Goal: Information Seeking & Learning: Find specific fact

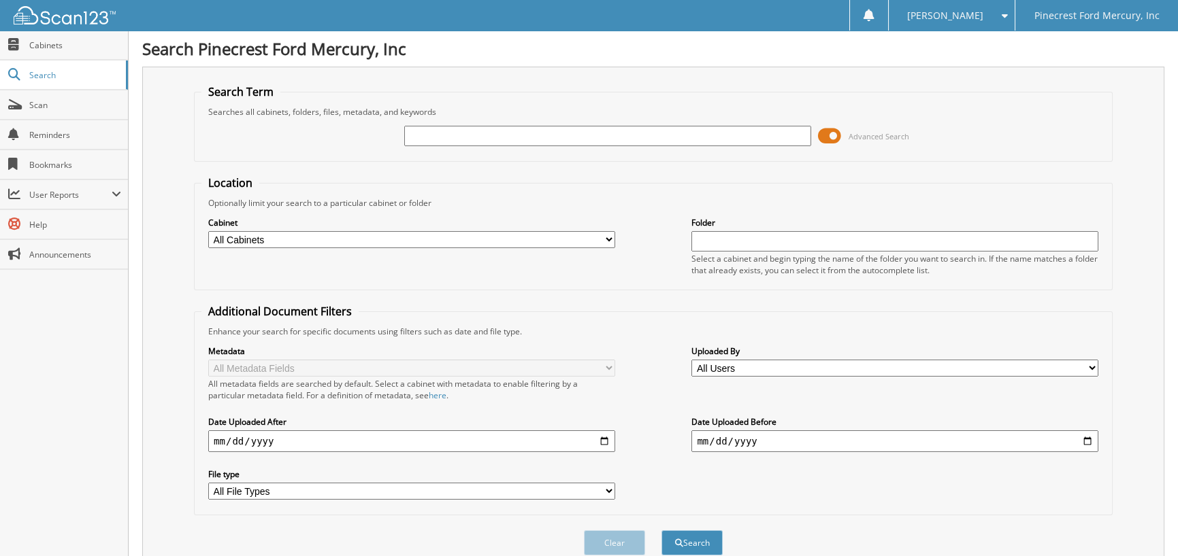
click at [471, 141] on input "text" at bounding box center [607, 136] width 407 height 20
click at [422, 245] on select "All Cabinets PF - ACCOUNTING PF - BODY SHOP PF - CHECKS PF - FINANCE AND INSURA…" at bounding box center [411, 239] width 407 height 17
select select "11263"
click at [208, 231] on select "All Cabinets PF - ACCOUNTING PF - BODY SHOP PF - CHECKS PF - FINANCE AND INSURA…" at bounding box center [411, 239] width 407 height 17
click at [424, 134] on input "text" at bounding box center [607, 136] width 407 height 20
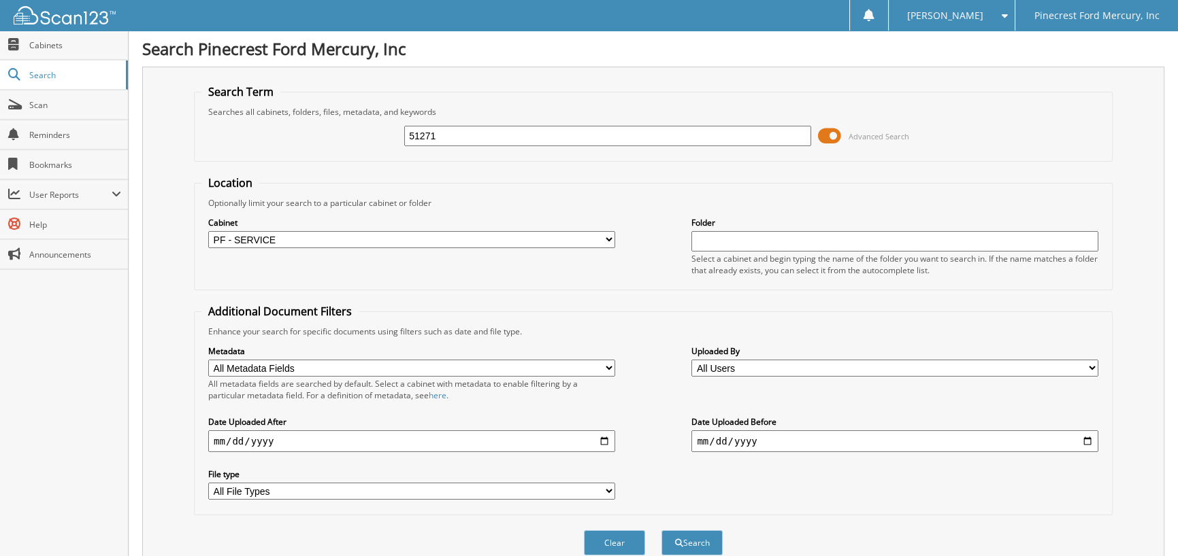
type input "51271"
click at [661, 531] on button "Search" at bounding box center [691, 543] width 61 height 25
click at [448, 131] on input "51271" at bounding box center [607, 136] width 407 height 20
type input "51325"
click at [661, 531] on button "Search" at bounding box center [691, 543] width 61 height 25
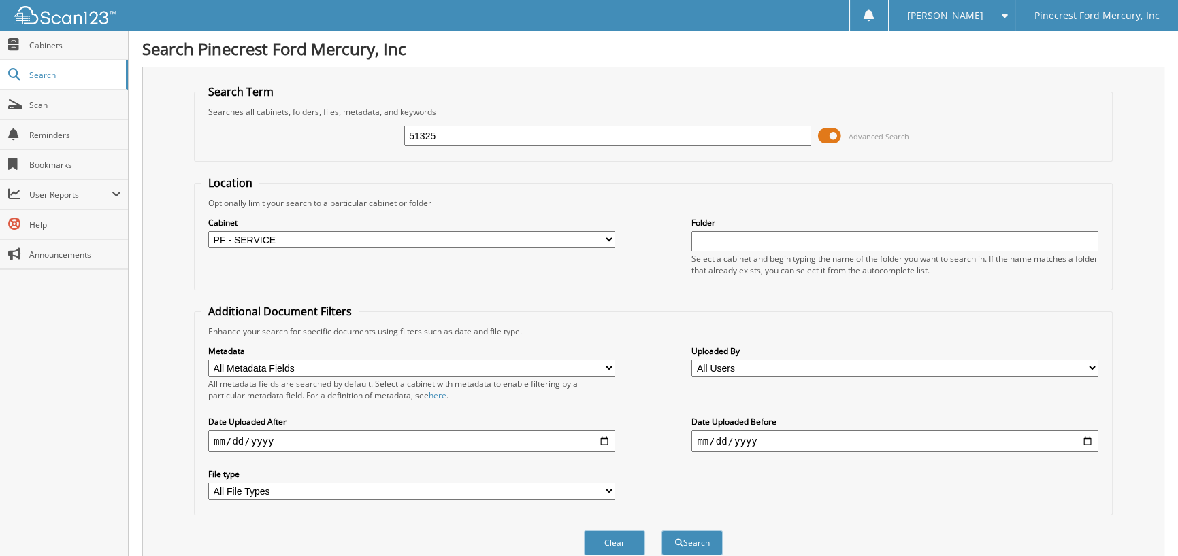
click at [467, 134] on input "51325" at bounding box center [607, 136] width 407 height 20
type input "51373"
click at [661, 531] on button "Search" at bounding box center [691, 543] width 61 height 25
click at [449, 139] on input "51373" at bounding box center [607, 136] width 407 height 20
type input "51443"
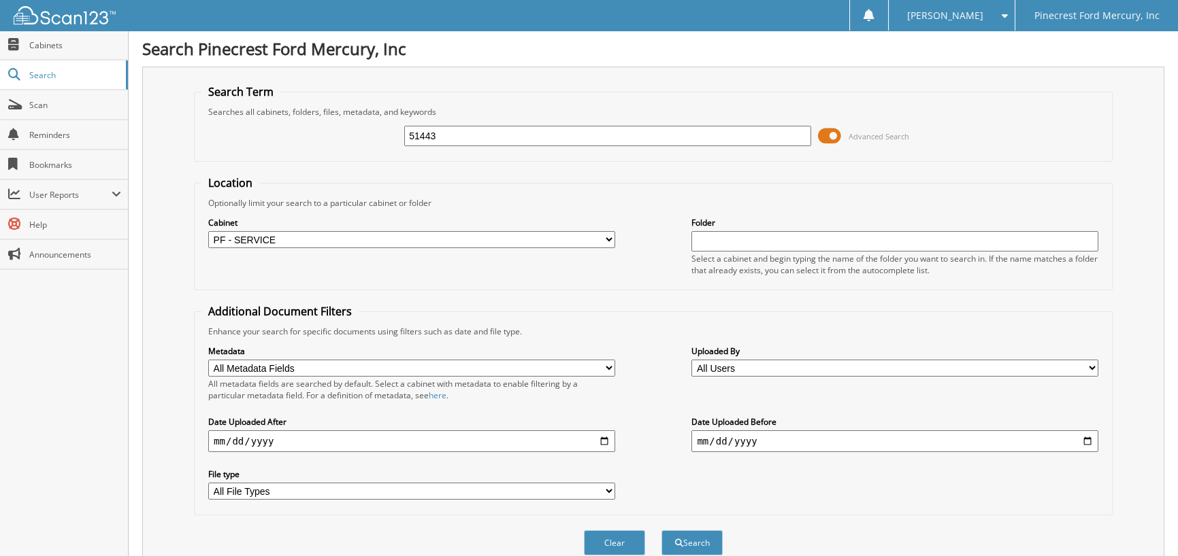
click at [661, 531] on button "Search" at bounding box center [691, 543] width 61 height 25
click at [464, 142] on input "51443" at bounding box center [607, 136] width 407 height 20
type input "51455"
click at [661, 531] on button "Search" at bounding box center [691, 543] width 61 height 25
click at [453, 137] on input "51455" at bounding box center [607, 136] width 407 height 20
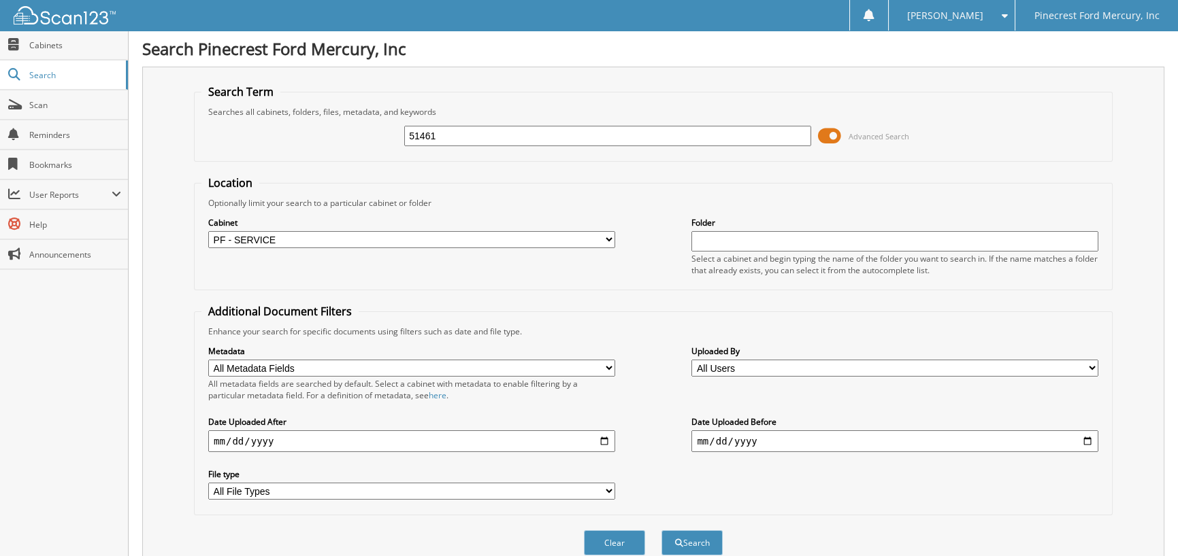
type input "51461"
click at [661, 531] on button "Search" at bounding box center [691, 543] width 61 height 25
drag, startPoint x: 442, startPoint y: 138, endPoint x: 259, endPoint y: 141, distance: 183.0
click at [260, 141] on div "51461 Advanced Search" at bounding box center [652, 136] width 903 height 37
type input "51449"
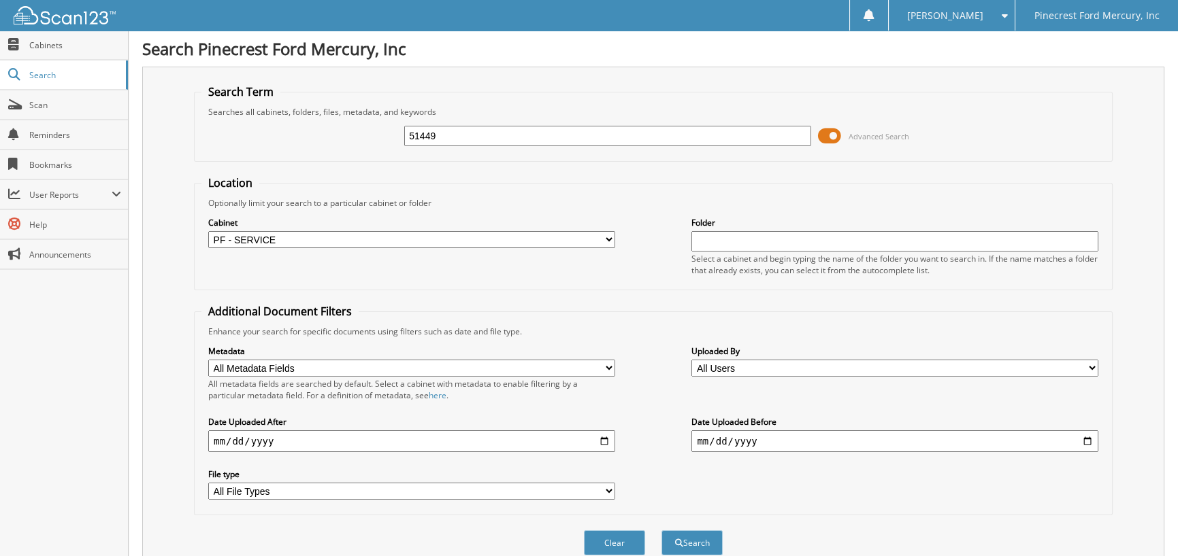
click at [661, 531] on button "Search" at bounding box center [691, 543] width 61 height 25
click at [607, 236] on select "All Cabinets PF - ACCOUNTING PF - BODY SHOP PF - CHECKS PF - FINANCE AND INSURA…" at bounding box center [411, 239] width 407 height 17
select select
click at [208, 231] on select "All Cabinets PF - ACCOUNTING PF - BODY SHOP PF - CHECKS PF - FINANCE AND INSURA…" at bounding box center [411, 239] width 407 height 17
drag, startPoint x: 446, startPoint y: 141, endPoint x: 272, endPoint y: 140, distance: 174.1
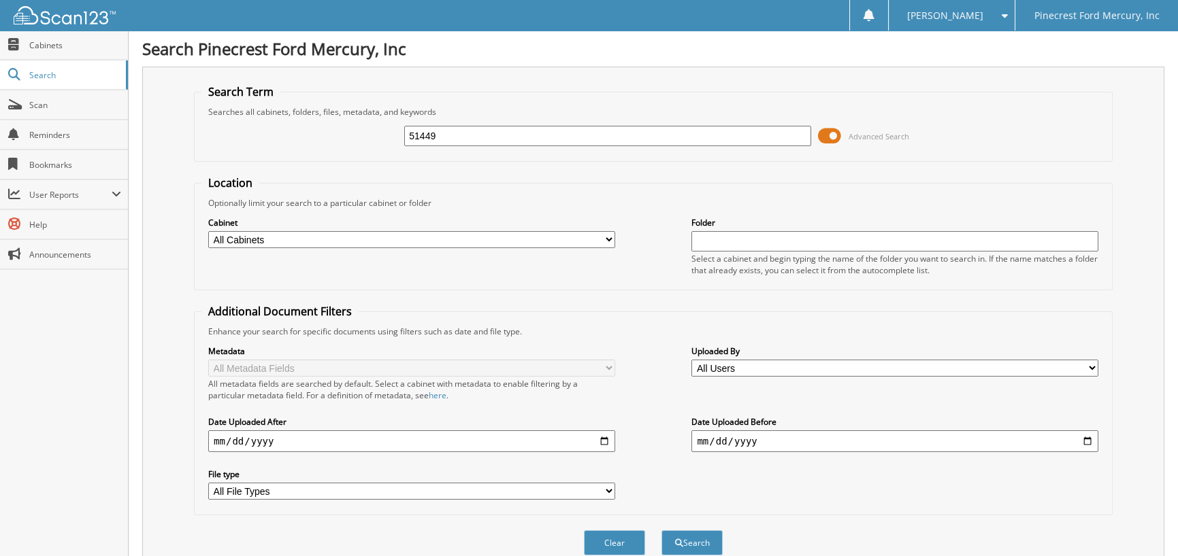
click at [274, 141] on div "51449 Advanced Search" at bounding box center [652, 136] width 903 height 37
type input "P"
type input "SPANKY"
drag, startPoint x: 612, startPoint y: 238, endPoint x: 587, endPoint y: 242, distance: 24.8
click at [611, 238] on select "All Cabinets PF - ACCOUNTING PF - BODY SHOP PF - CHECKS PF - FINANCE AND INSURA…" at bounding box center [411, 239] width 407 height 17
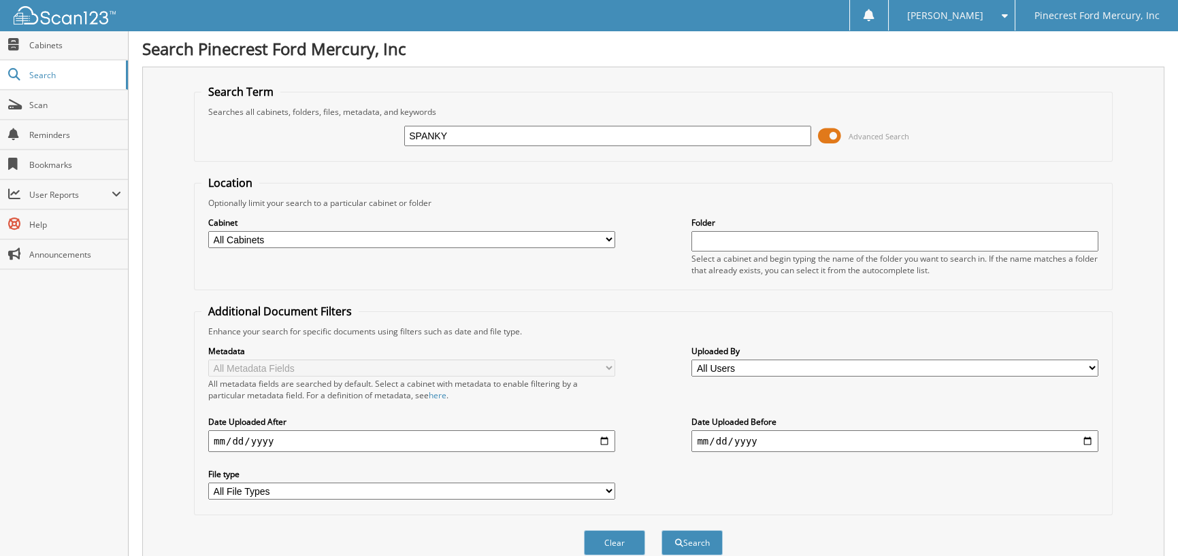
select select "11259"
click at [208, 231] on select "All Cabinets PF - ACCOUNTING PF - BODY SHOP PF - CHECKS PF - FINANCE AND INSURA…" at bounding box center [411, 239] width 407 height 17
click at [209, 439] on input "date" at bounding box center [411, 442] width 407 height 22
type input "[DATE]"
click at [710, 541] on button "Search" at bounding box center [691, 543] width 61 height 25
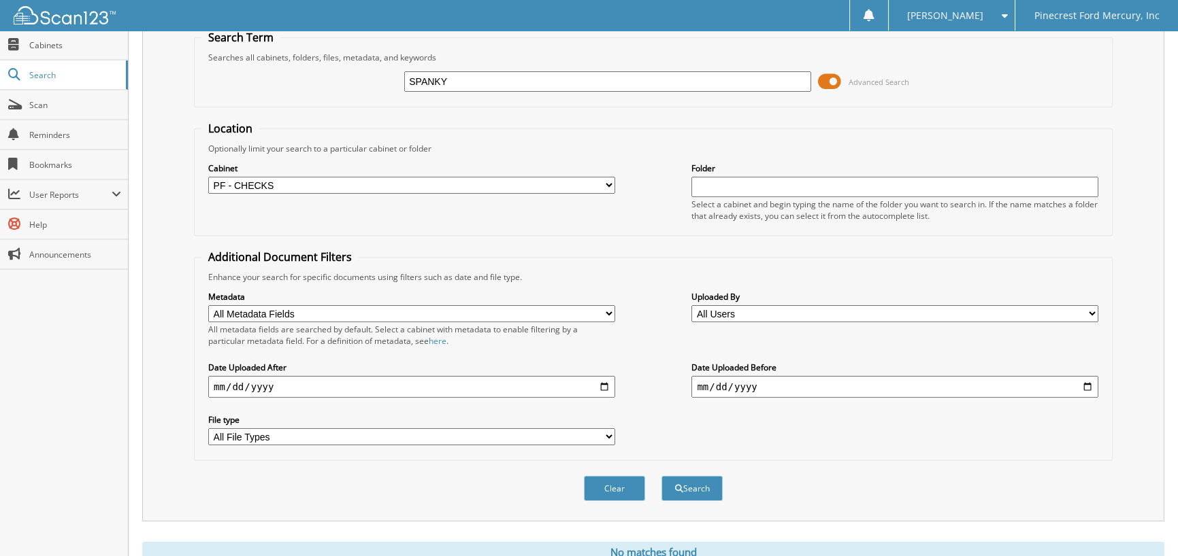
scroll to position [101, 0]
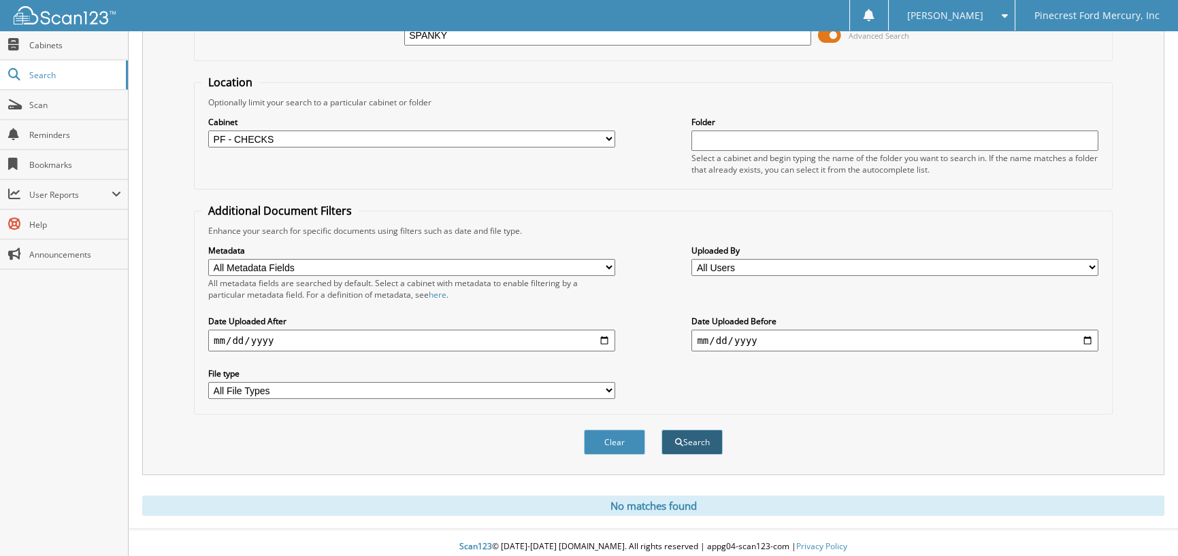
click at [701, 442] on button "Search" at bounding box center [691, 442] width 61 height 25
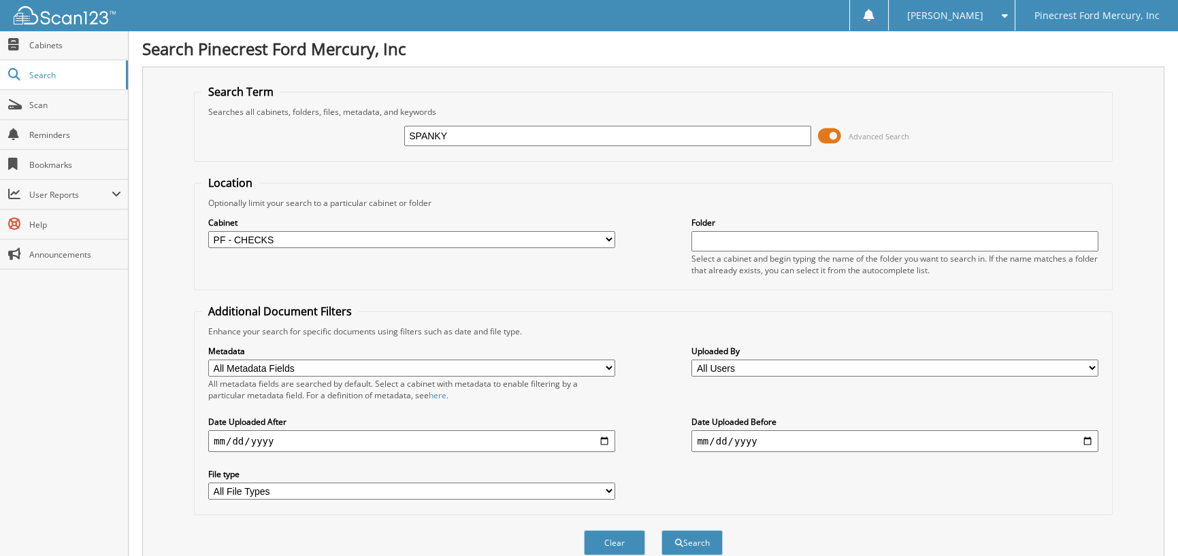
drag, startPoint x: 460, startPoint y: 139, endPoint x: 373, endPoint y: 139, distance: 86.4
click at [373, 139] on div "SPANKY Advanced Search" at bounding box center [652, 136] width 903 height 37
type input "WRECKER"
click at [694, 531] on button "Search" at bounding box center [691, 543] width 61 height 25
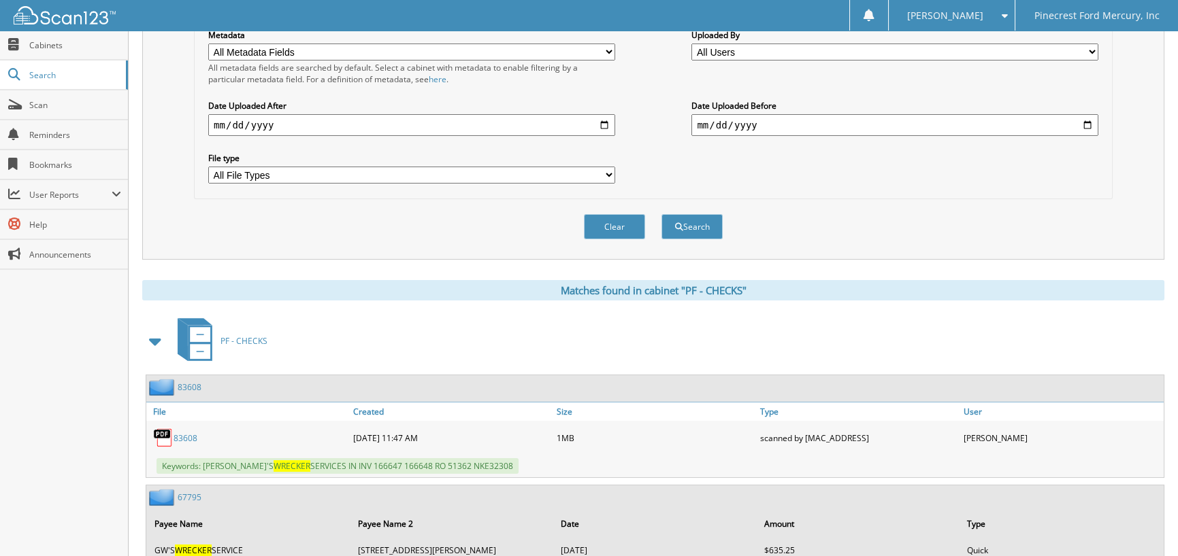
scroll to position [340, 0]
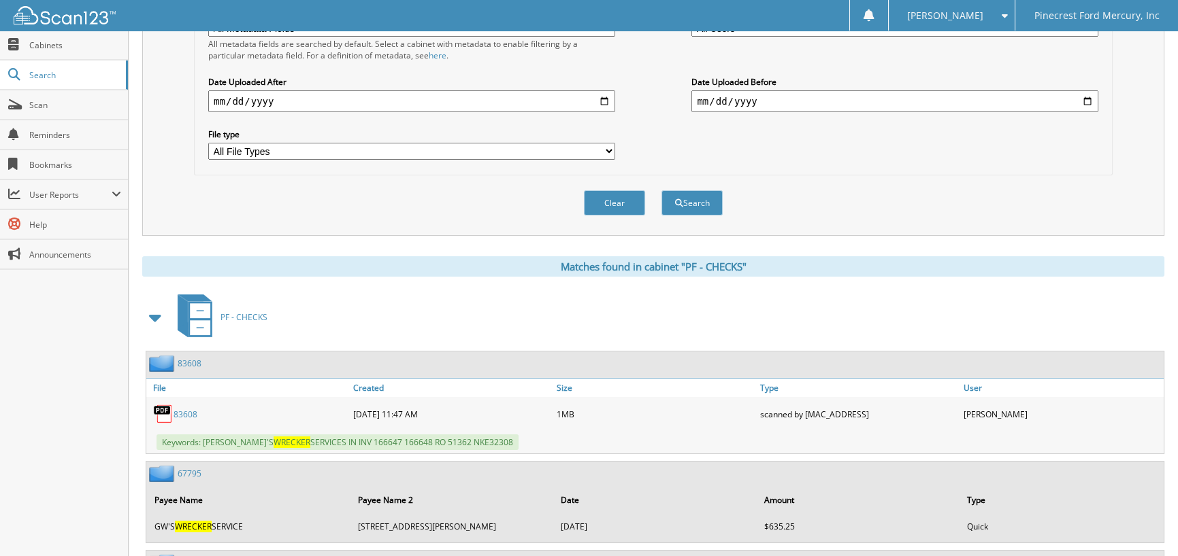
click at [188, 409] on link "83608" at bounding box center [185, 415] width 24 height 12
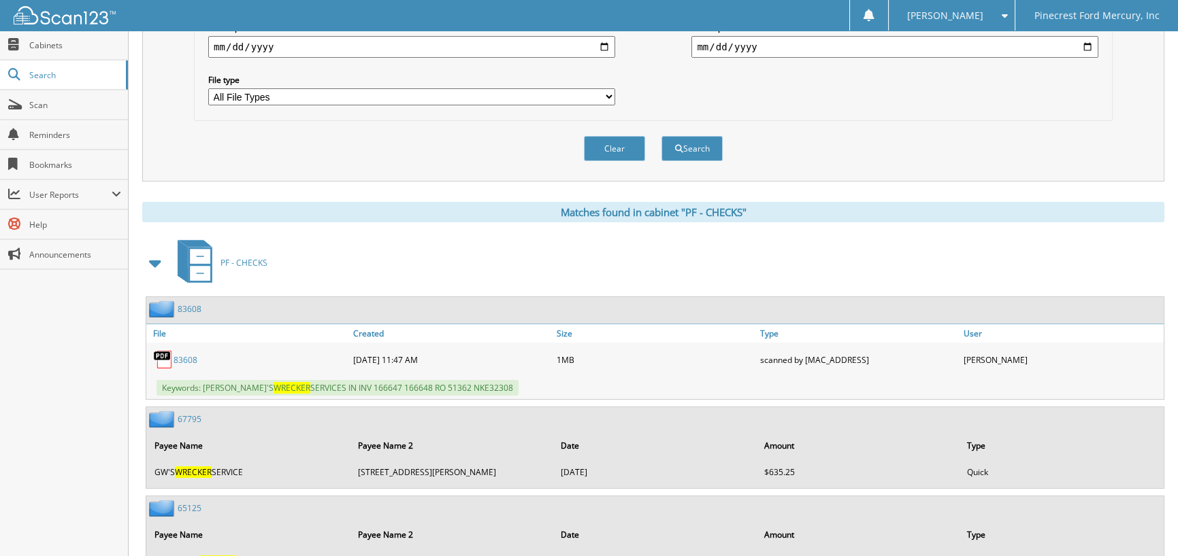
scroll to position [612, 0]
